Goal: Transaction & Acquisition: Register for event/course

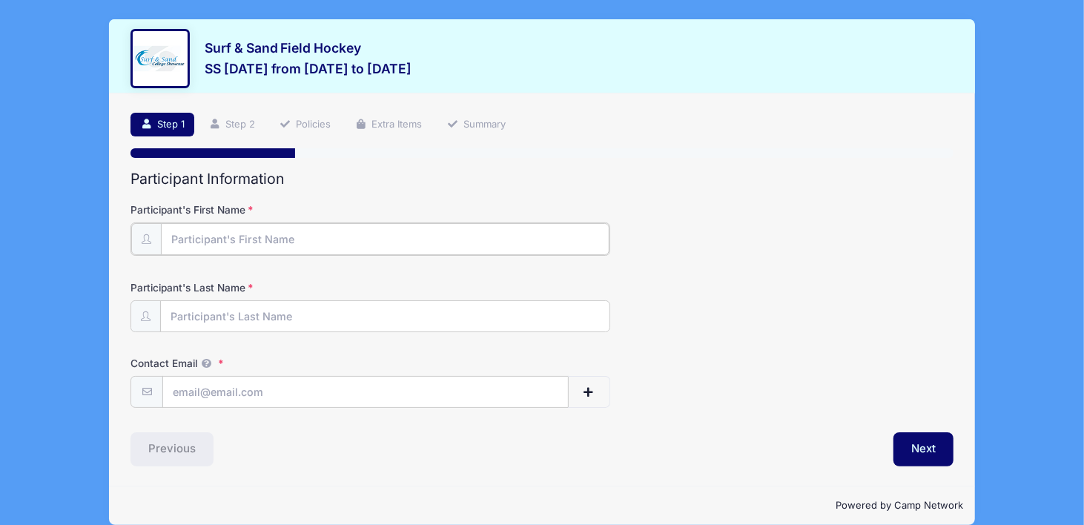
click at [285, 239] on input "Participant's First Name" at bounding box center [385, 239] width 449 height 32
type input "Caylen"
type input "[PERSON_NAME]"
type input "[EMAIL_ADDRESS][DOMAIN_NAME]"
click at [598, 394] on button "button" at bounding box center [588, 391] width 43 height 32
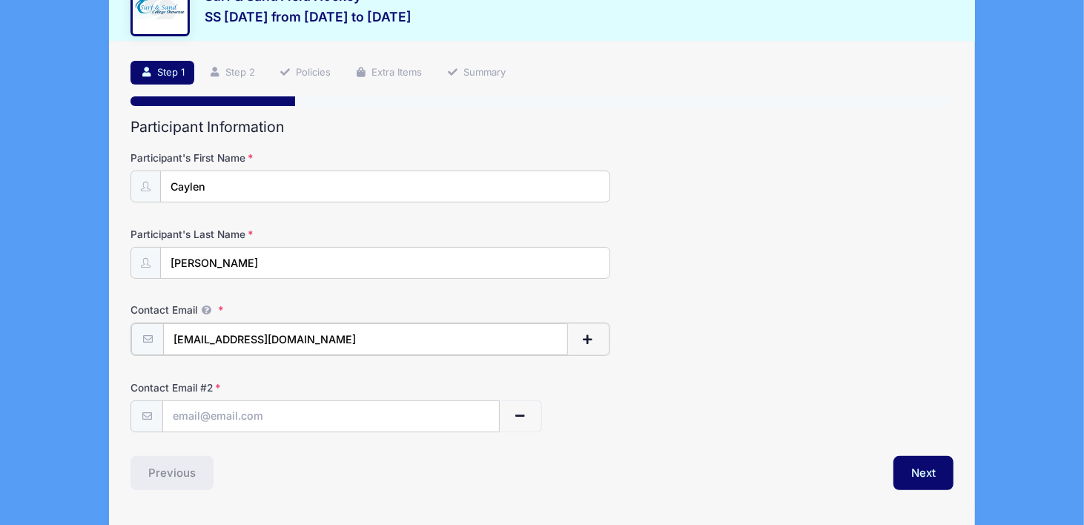
scroll to position [74, 0]
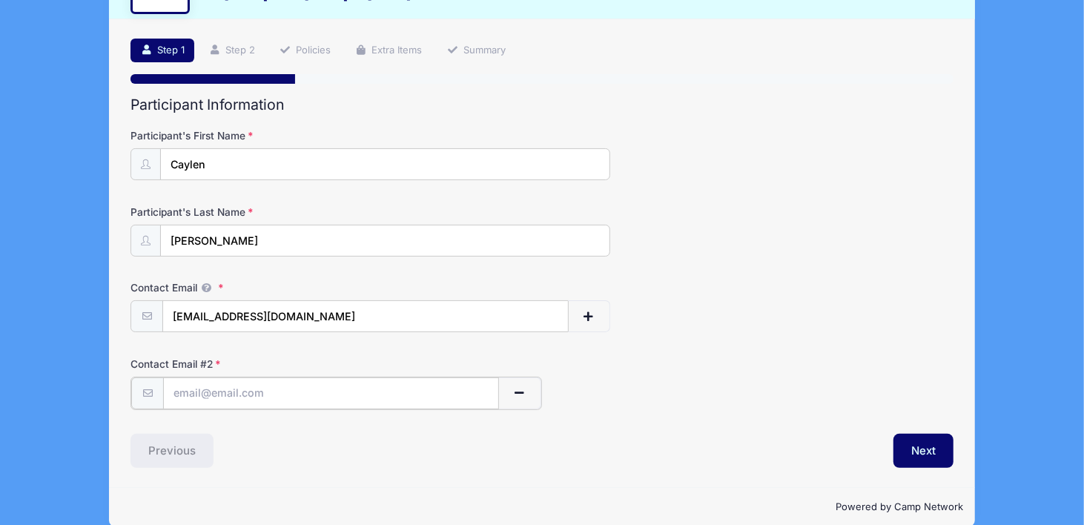
click at [274, 392] on input "text" at bounding box center [331, 393] width 336 height 32
type input "[EMAIL_ADDRESS][DOMAIN_NAME]"
click at [929, 447] on button "Next" at bounding box center [923, 449] width 60 height 34
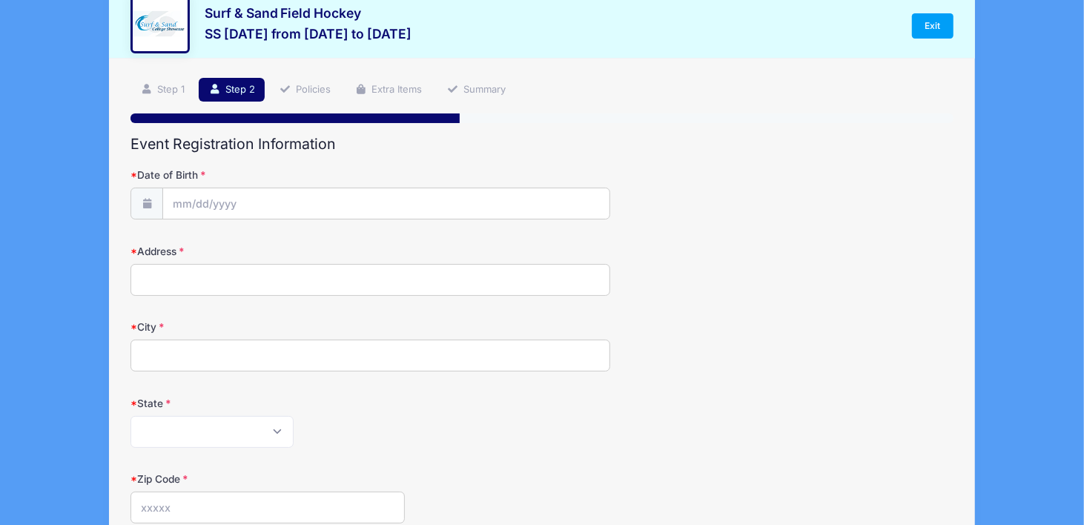
scroll to position [0, 0]
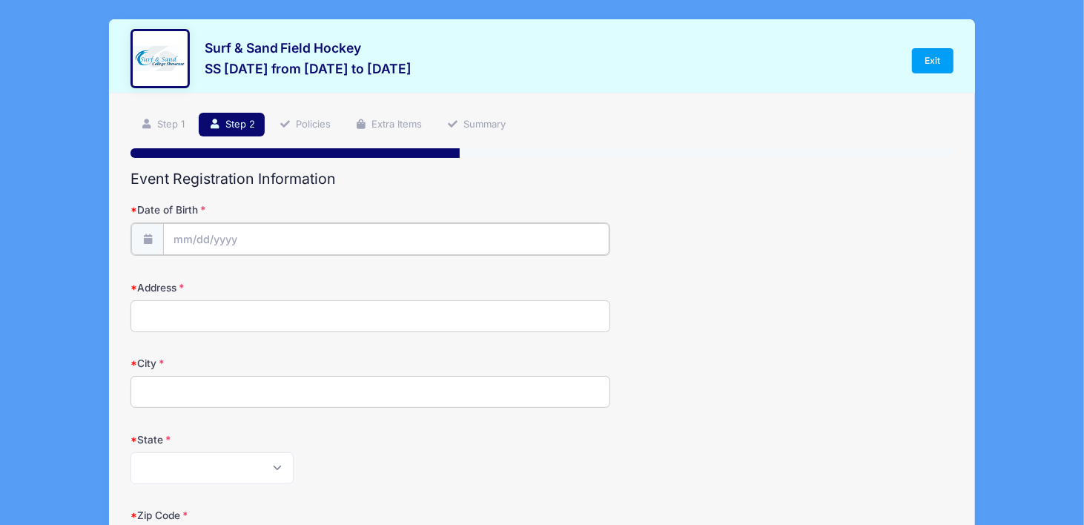
click at [244, 237] on input "Date of Birth" at bounding box center [386, 239] width 446 height 32
drag, startPoint x: 244, startPoint y: 237, endPoint x: 235, endPoint y: 264, distance: 28.8
click at [243, 237] on input "Date of Birth" at bounding box center [386, 239] width 446 height 32
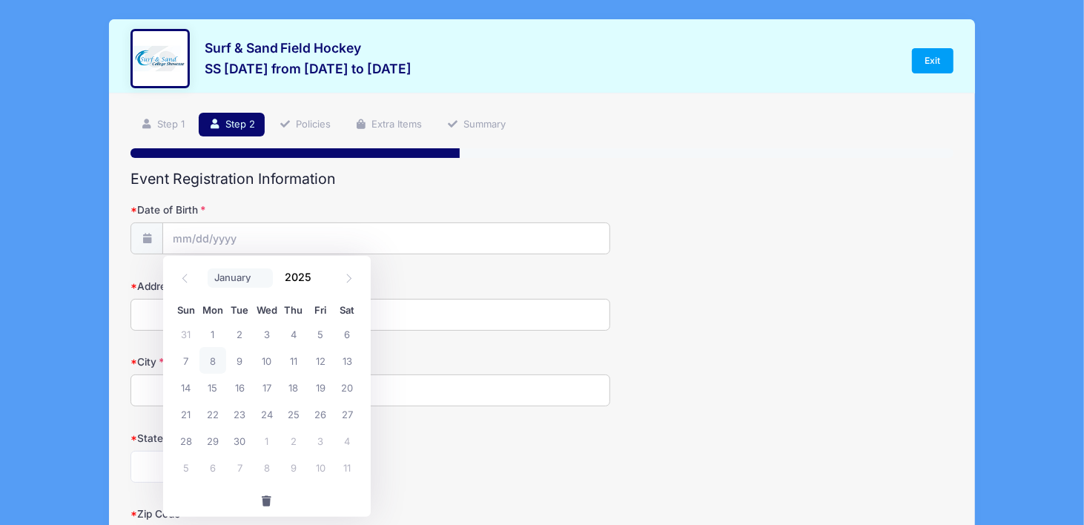
click at [234, 280] on select "January February March April May June July August September October November De…" at bounding box center [241, 277] width 66 height 19
select select "1"
click at [208, 268] on select "January February March April May June July August September October November De…" at bounding box center [241, 277] width 66 height 19
click at [307, 280] on input "2025" at bounding box center [302, 277] width 48 height 22
type input "2008"
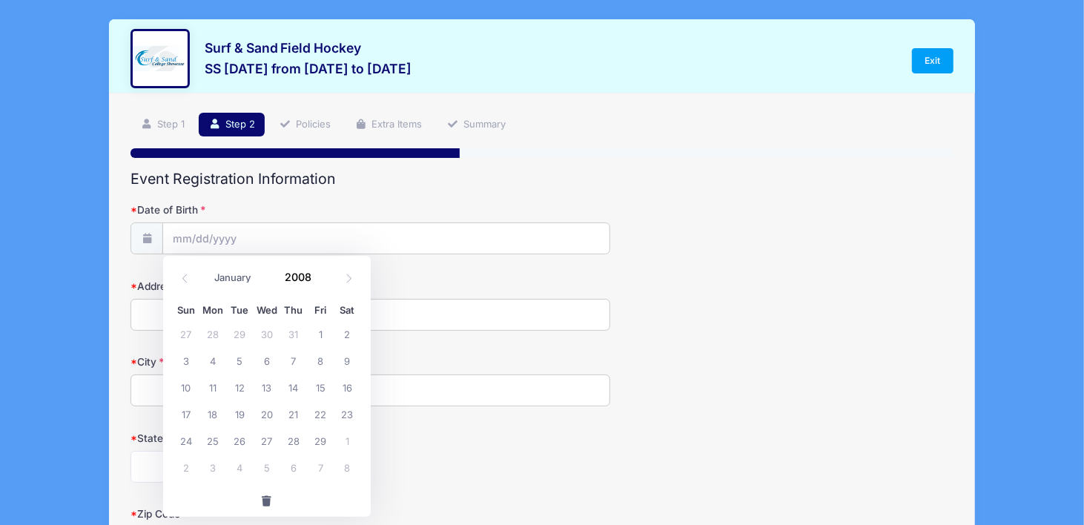
click at [364, 279] on div "January February March April May June July August September October November De…" at bounding box center [267, 275] width 208 height 39
click at [205, 271] on div "January February March April May June July August September October November De…" at bounding box center [267, 273] width 142 height 25
click at [298, 362] on span "7" at bounding box center [293, 360] width 27 height 27
type input "[DATE]"
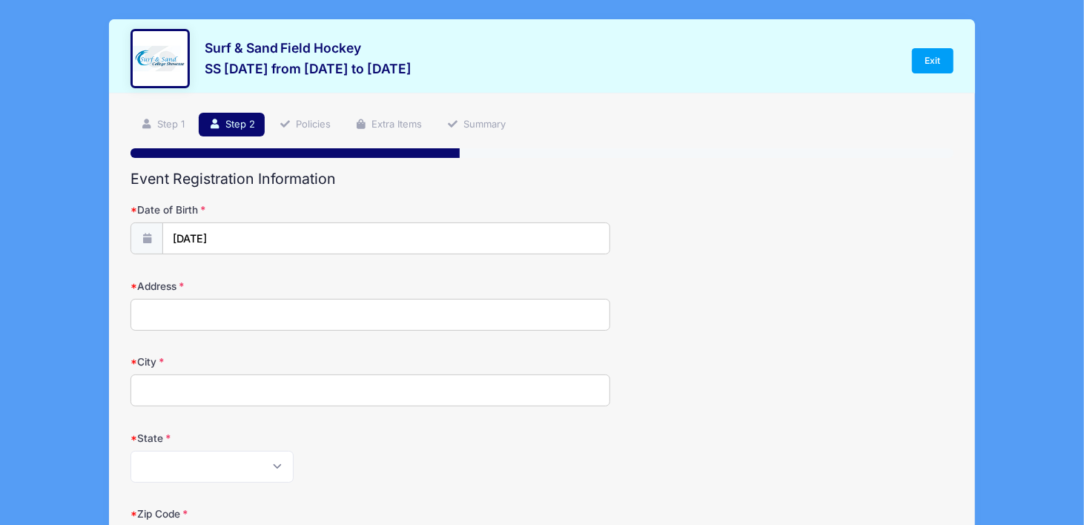
click at [243, 314] on input "Address" at bounding box center [370, 315] width 480 height 32
type input "[STREET_ADDRESS]"
type input "Pittsgrove"
select select "NJ"
type input "08318"
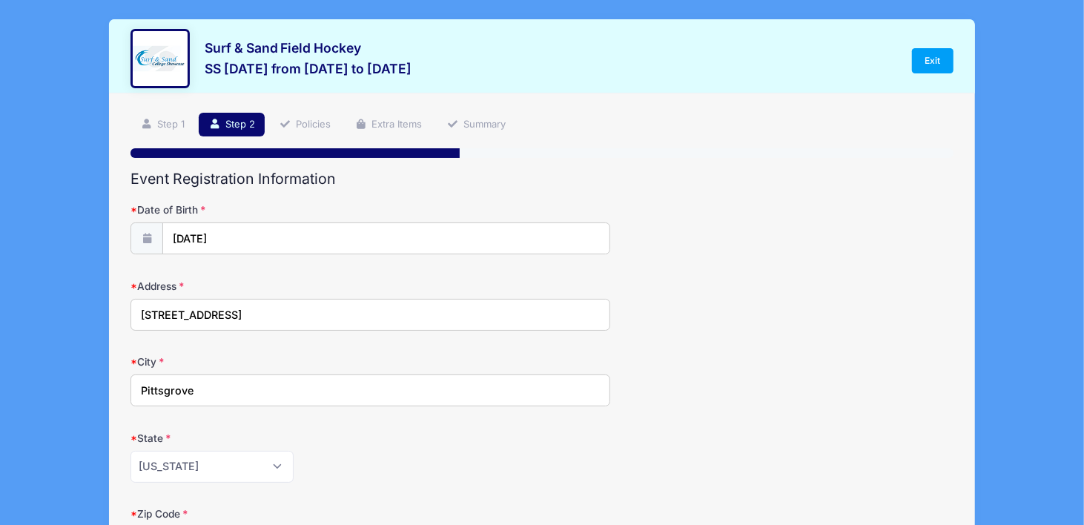
type input "[EMAIL_ADDRESS][DOMAIN_NAME]"
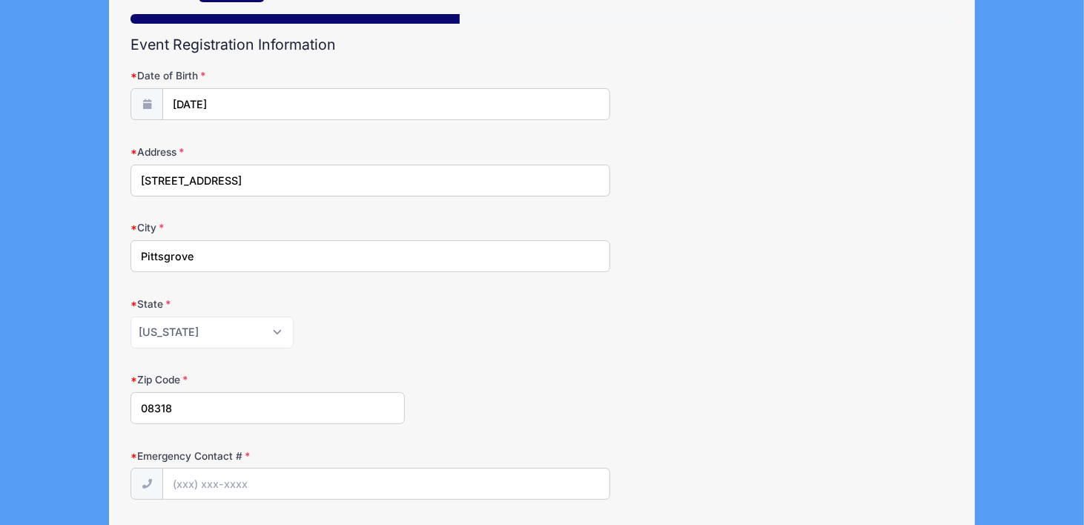
scroll to position [148, 0]
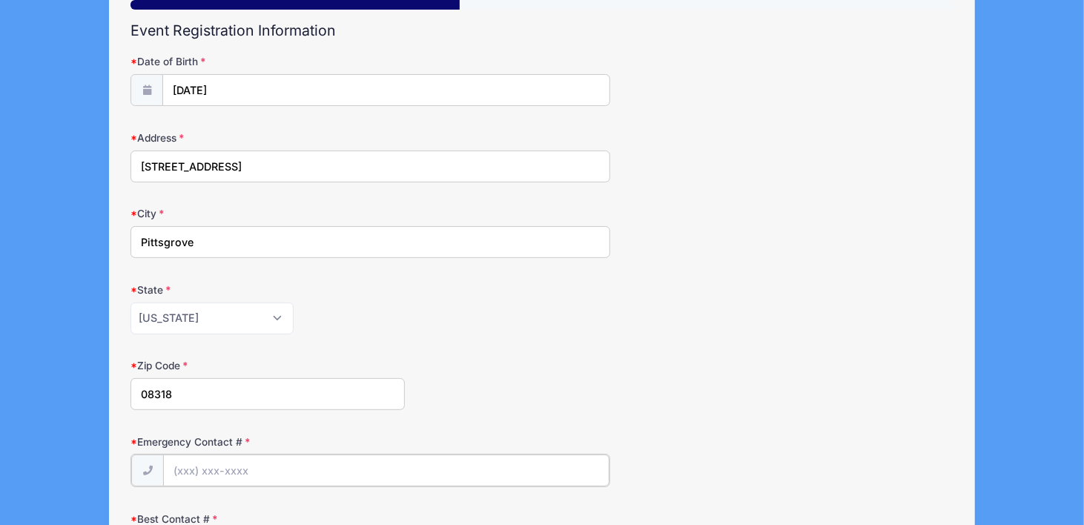
click at [289, 464] on input "Emergency Contact #" at bounding box center [386, 471] width 446 height 32
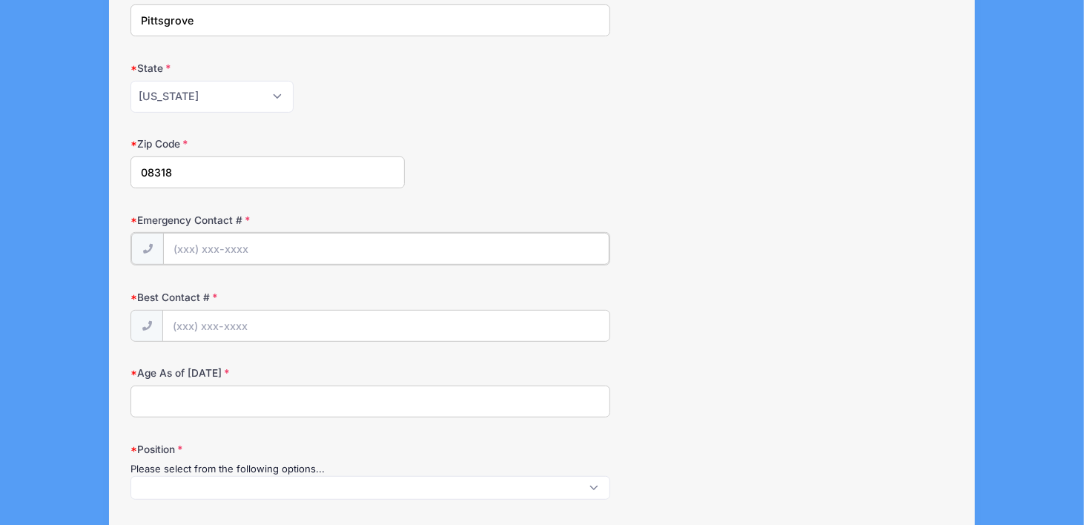
scroll to position [371, 0]
type input "[PHONE_NUMBER]"
click at [249, 394] on input "Age As of [DATE]" at bounding box center [370, 399] width 480 height 32
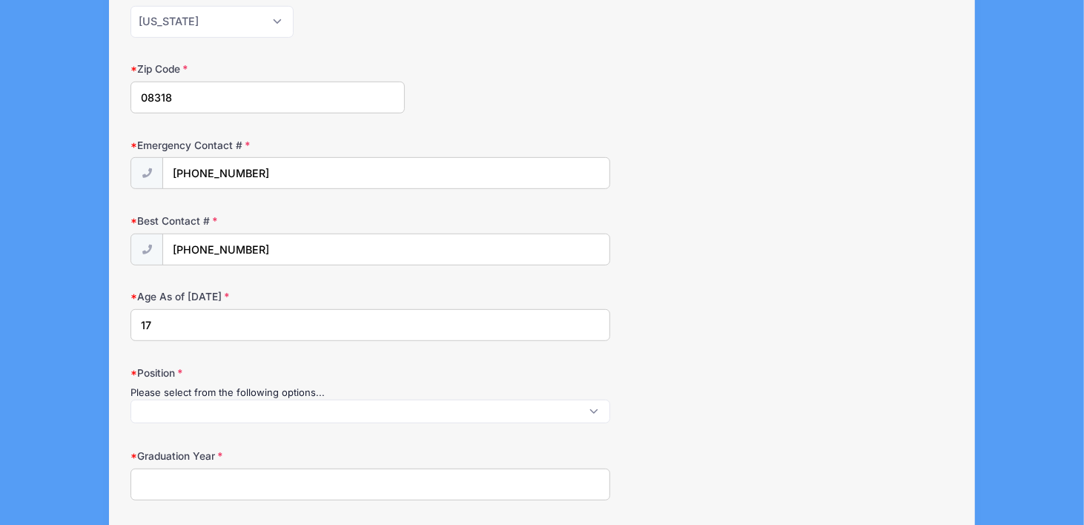
type input "17"
click at [243, 416] on span at bounding box center [370, 412] width 480 height 24
select select "Field Player"
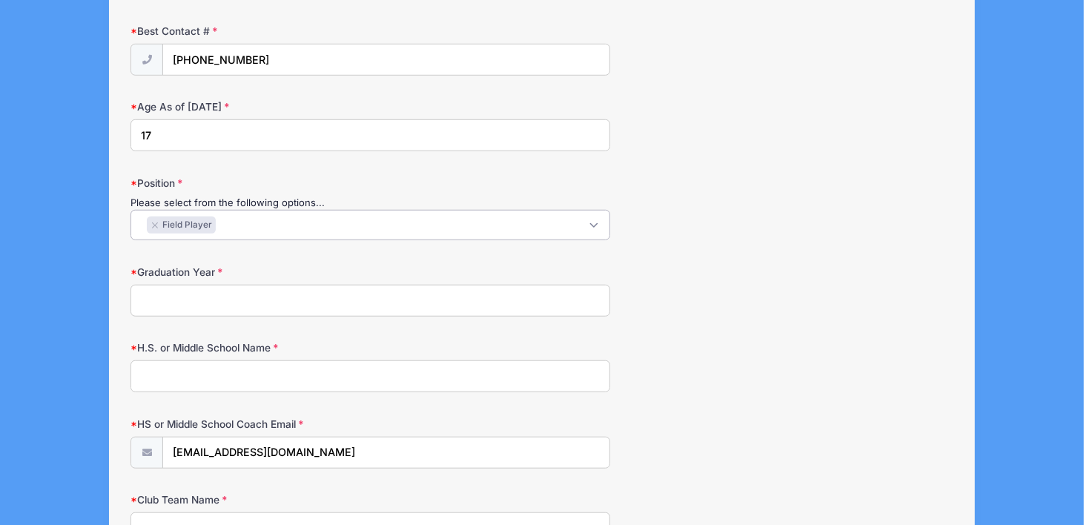
scroll to position [667, 0]
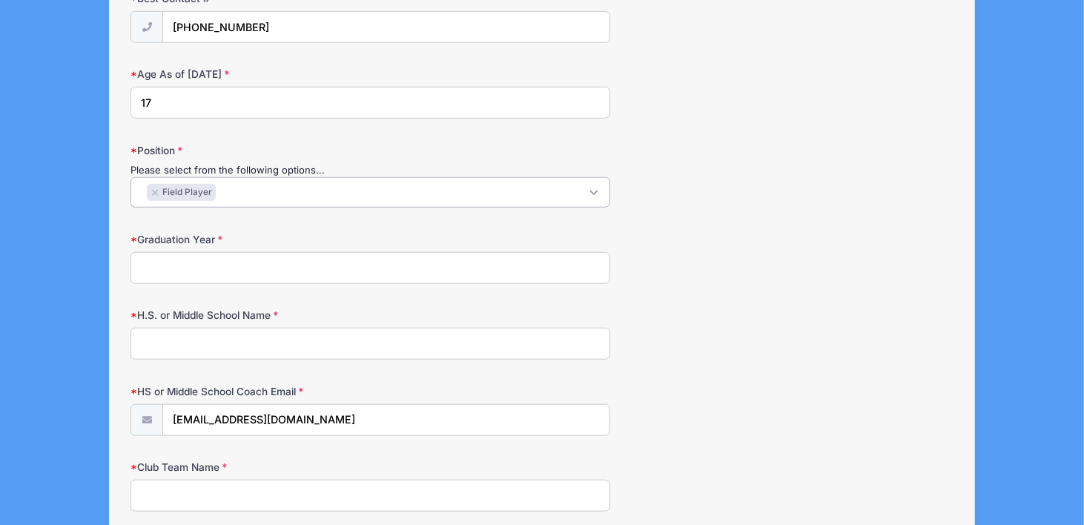
click at [228, 252] on input "Graduation Year" at bounding box center [370, 268] width 480 height 32
type input "2026"
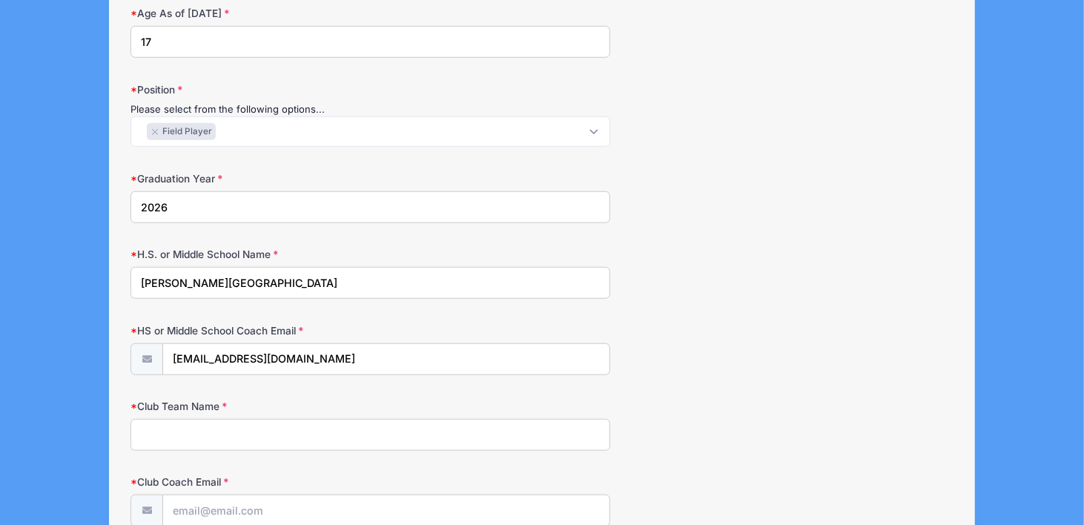
scroll to position [816, 0]
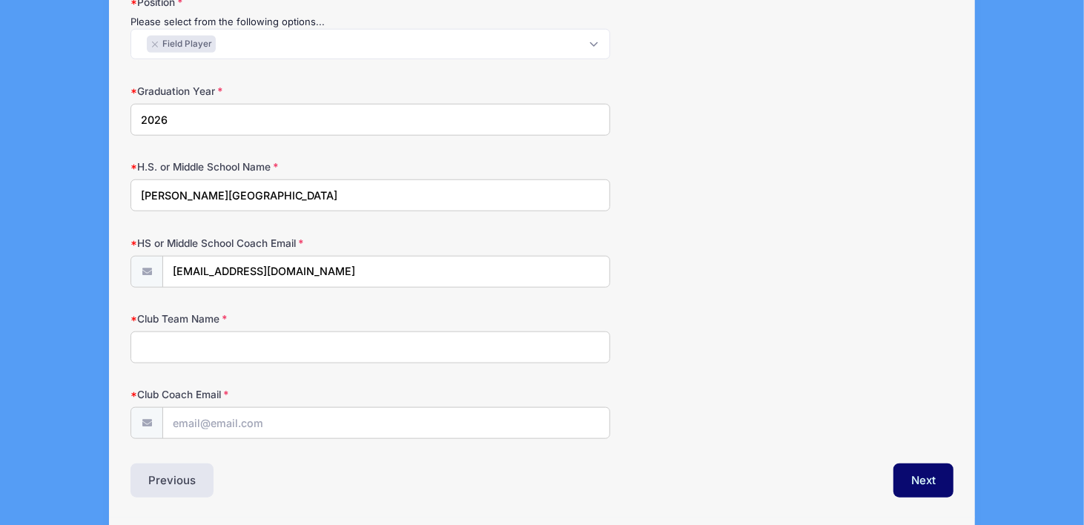
type input "[PERSON_NAME][GEOGRAPHIC_DATA]"
click at [294, 265] on input "[EMAIL_ADDRESS][DOMAIN_NAME]" at bounding box center [386, 273] width 446 height 32
drag, startPoint x: 308, startPoint y: 271, endPoint x: 136, endPoint y: 259, distance: 173.2
click at [136, 259] on div "[EMAIL_ADDRESS][DOMAIN_NAME]" at bounding box center [370, 272] width 480 height 33
type input "[EMAIL_ADDRESS][DOMAIN_NAME]"
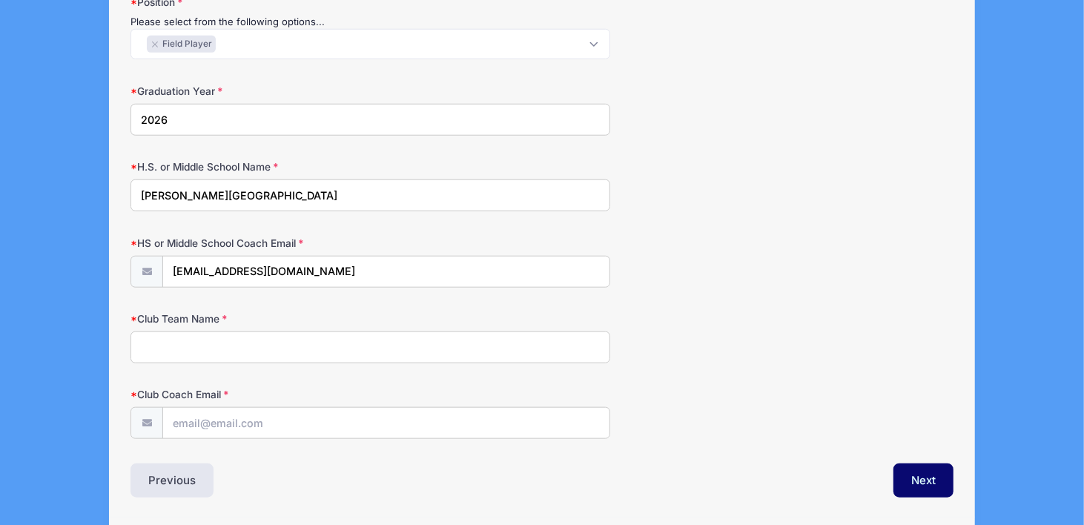
type input "t"
type input "Krossfire FHC"
type input "[EMAIL_ADDRESS][DOMAIN_NAME]"
click at [919, 481] on button "Next" at bounding box center [923, 480] width 60 height 34
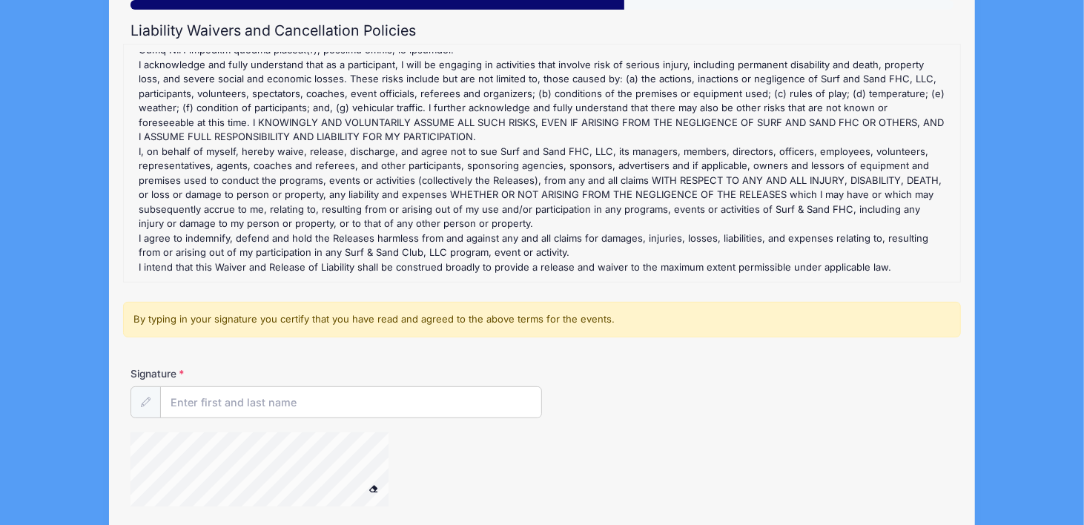
scroll to position [274, 0]
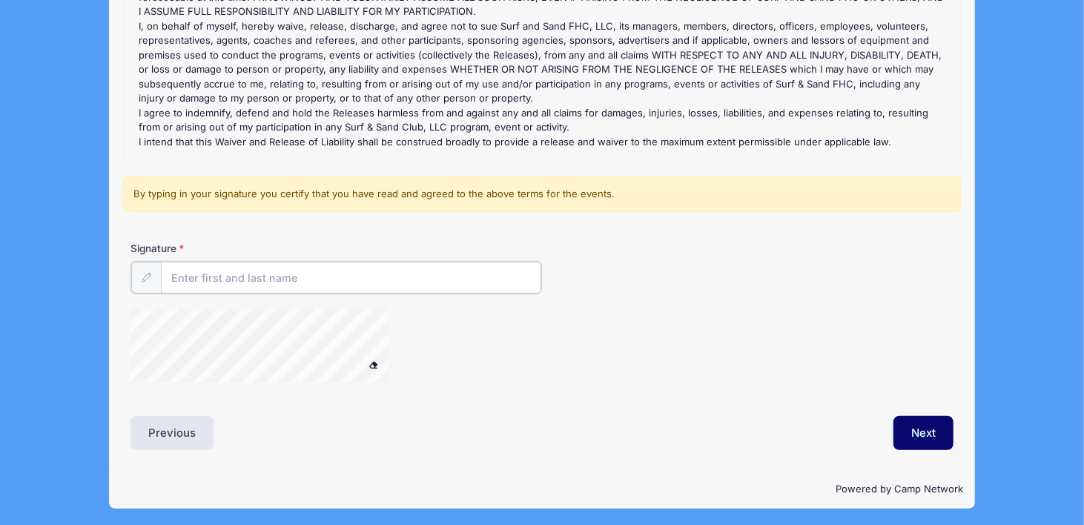
click at [260, 282] on input "Signature" at bounding box center [351, 278] width 380 height 32
type input "[PERSON_NAME]"
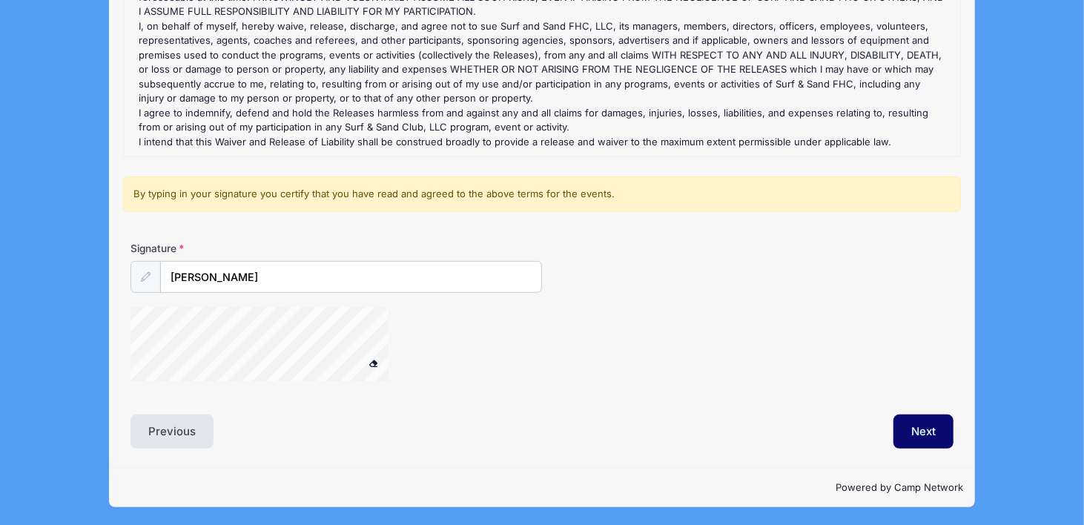
click at [151, 277] on div at bounding box center [145, 277] width 30 height 32
click at [933, 425] on button "Next" at bounding box center [923, 431] width 60 height 34
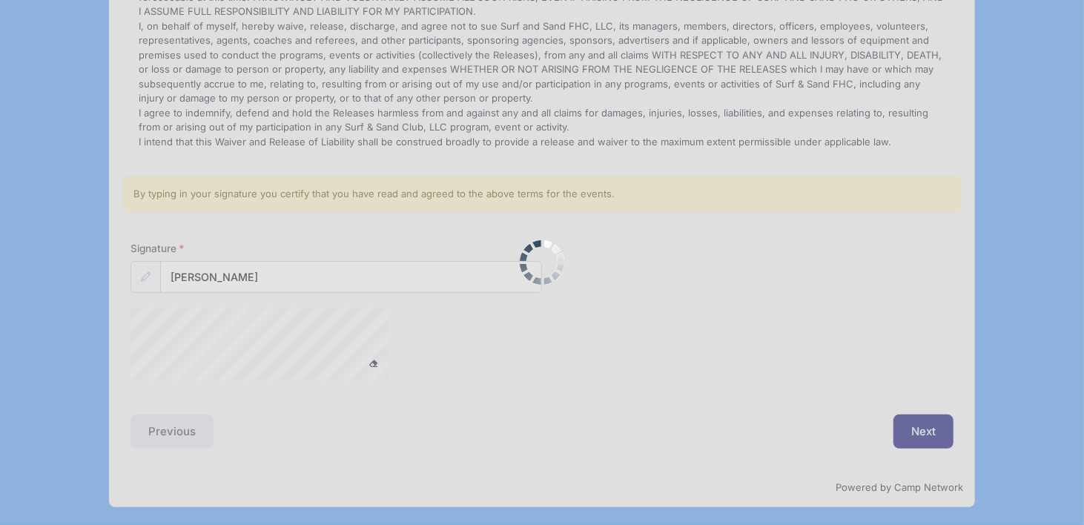
scroll to position [0, 0]
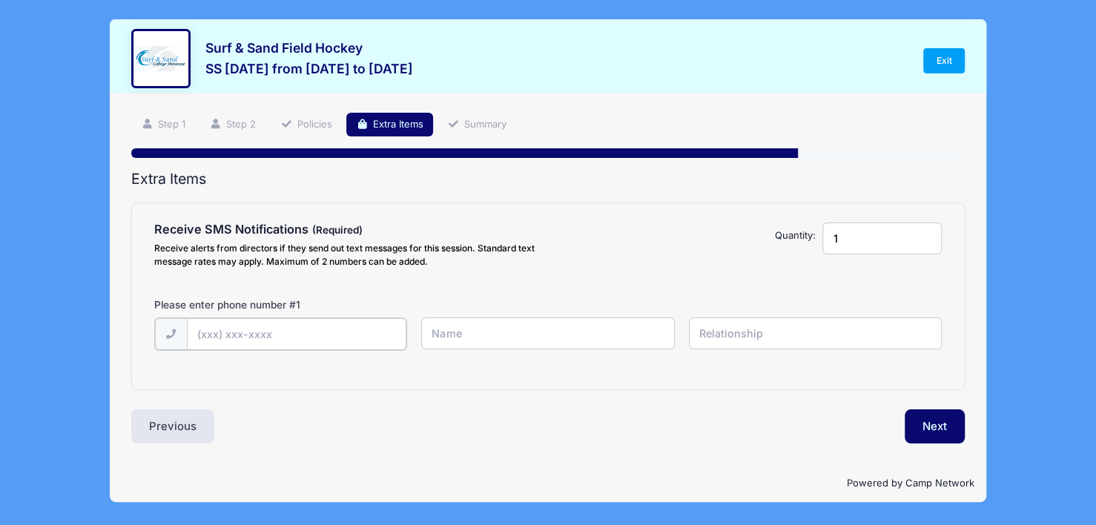
click at [308, 334] on input "text" at bounding box center [296, 334] width 219 height 32
type input "[PHONE_NUMBER]"
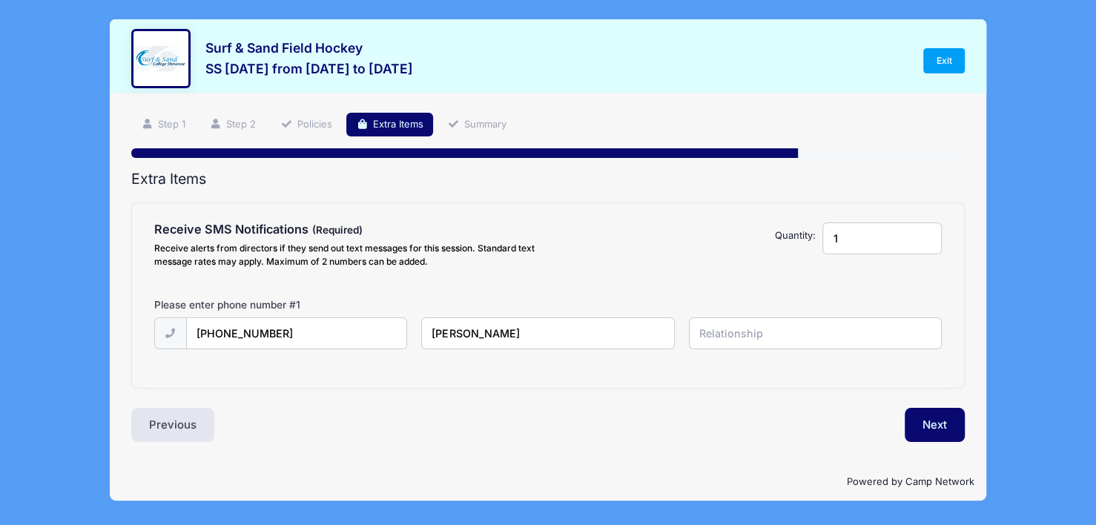
type input "[PERSON_NAME]"
type input "mom"
click at [870, 239] on input "1" at bounding box center [881, 238] width 119 height 32
type input "2"
click at [922, 234] on input "2" at bounding box center [881, 238] width 119 height 32
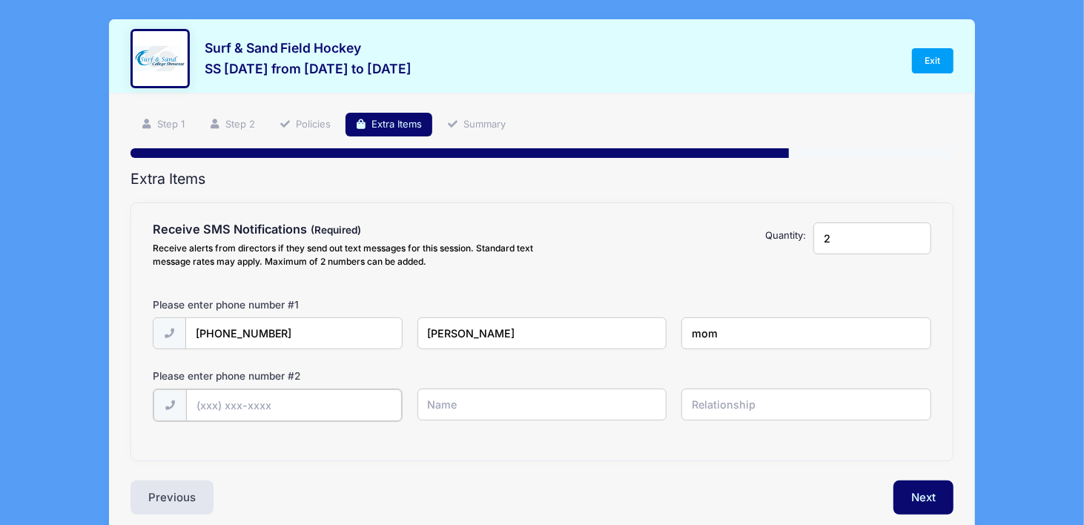
click at [331, 407] on input "text" at bounding box center [294, 405] width 217 height 32
type input "(856) 319-2005"
type input "Caylen Taylor"
type input "player"
click at [927, 493] on button "Next" at bounding box center [923, 496] width 60 height 34
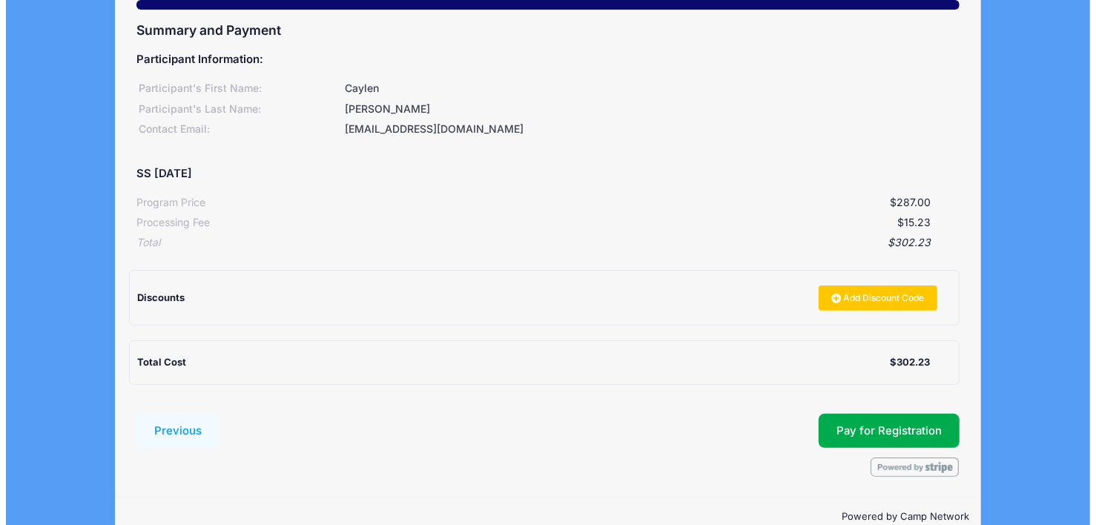
scroll to position [177, 0]
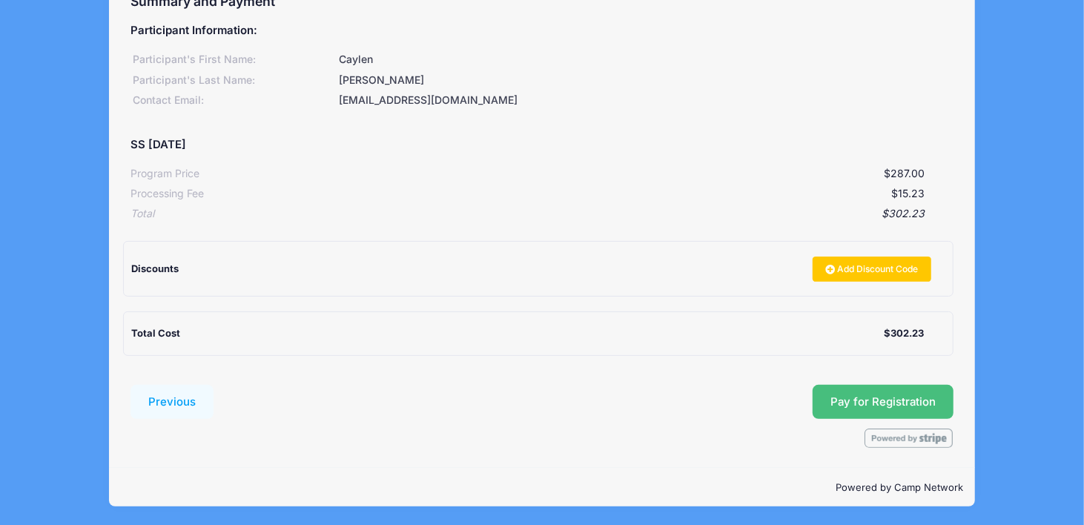
click at [853, 403] on button "Pay for Registration" at bounding box center [883, 402] width 141 height 34
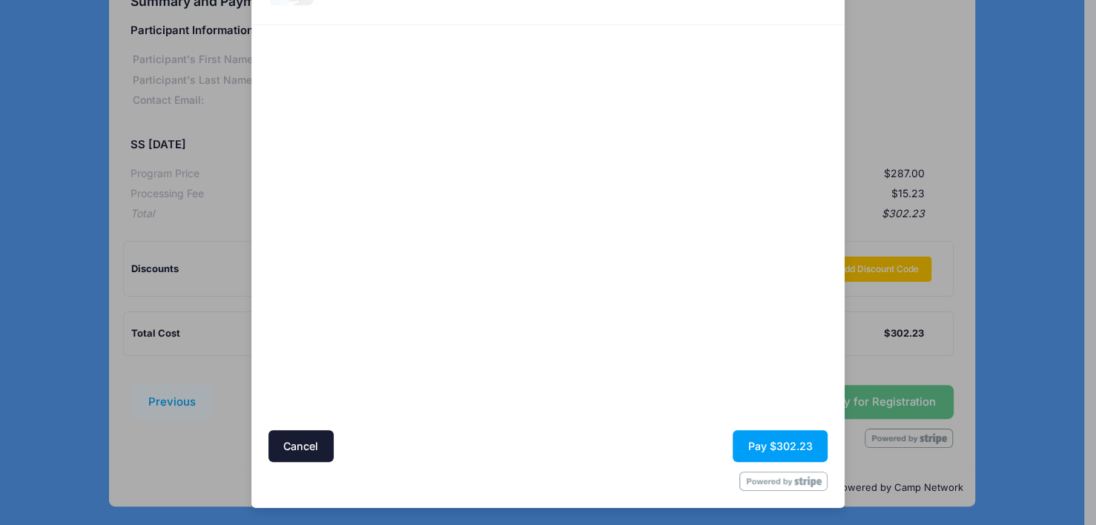
scroll to position [0, 0]
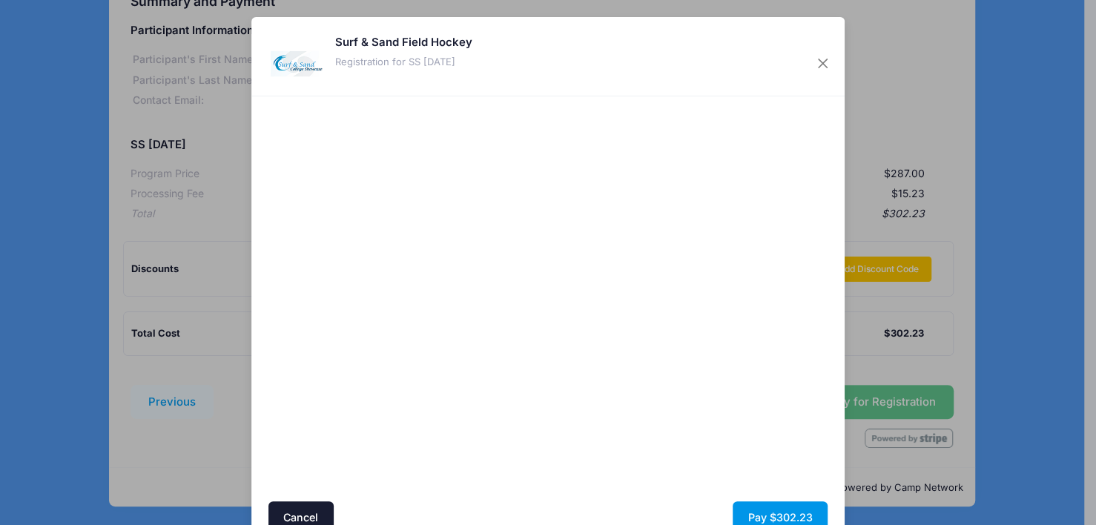
click at [790, 516] on button "Pay $302.23" at bounding box center [780, 517] width 95 height 32
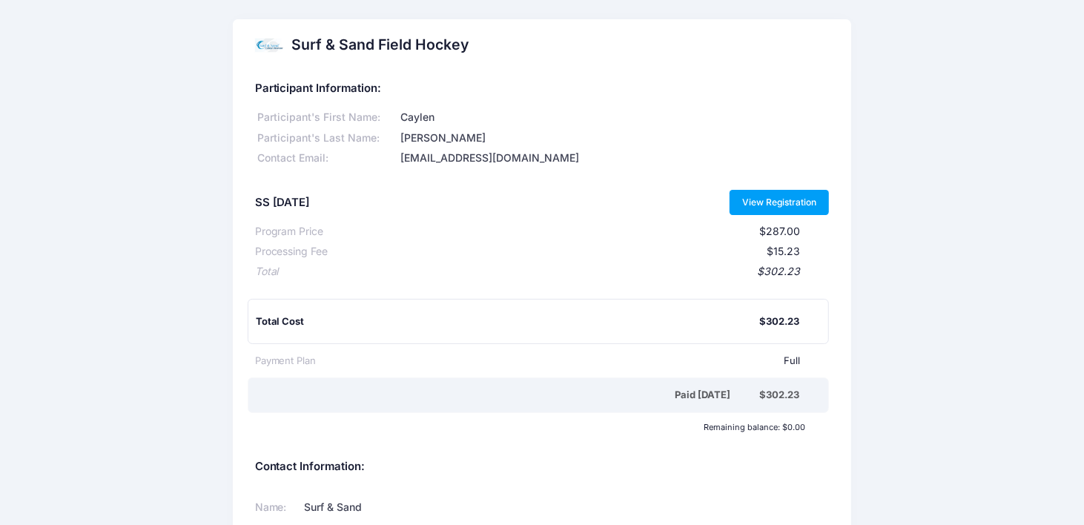
click at [790, 205] on link "View Registration" at bounding box center [780, 202] width 100 height 25
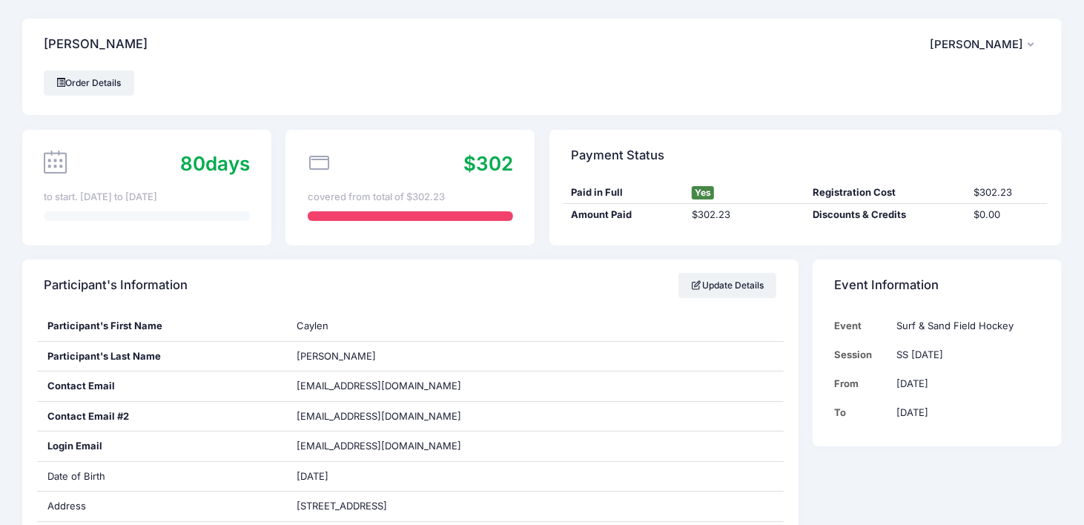
click at [1000, 50] on span "[PERSON_NAME]" at bounding box center [976, 44] width 93 height 13
click at [960, 122] on link "Logout" at bounding box center [947, 124] width 171 height 28
